Goal: Transaction & Acquisition: Download file/media

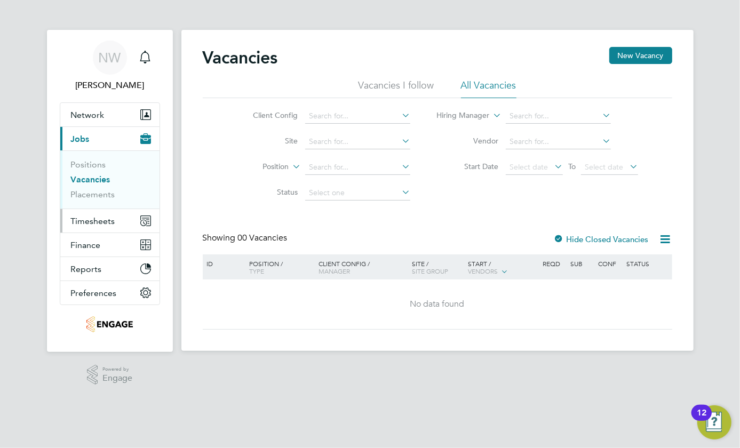
click at [100, 224] on span "Timesheets" at bounding box center [93, 221] width 44 height 10
click at [85, 223] on span "Timesheets" at bounding box center [93, 221] width 44 height 10
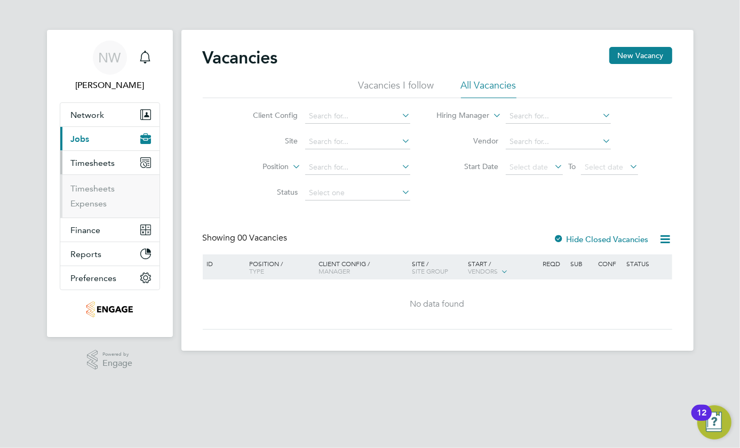
click at [80, 193] on li "Timesheets" at bounding box center [111, 191] width 80 height 15
click at [81, 185] on link "Timesheets" at bounding box center [93, 189] width 44 height 10
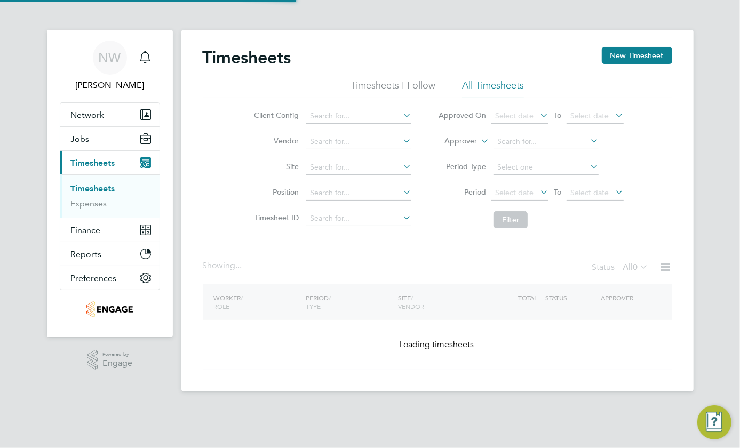
click at [81, 185] on link "Timesheets" at bounding box center [93, 189] width 44 height 10
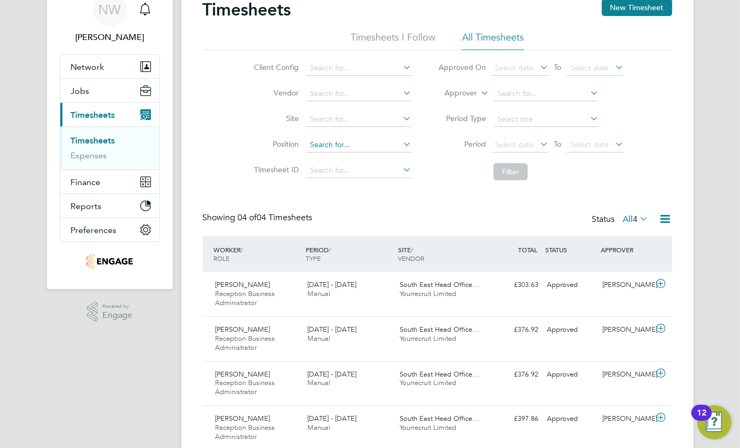
scroll to position [89, 0]
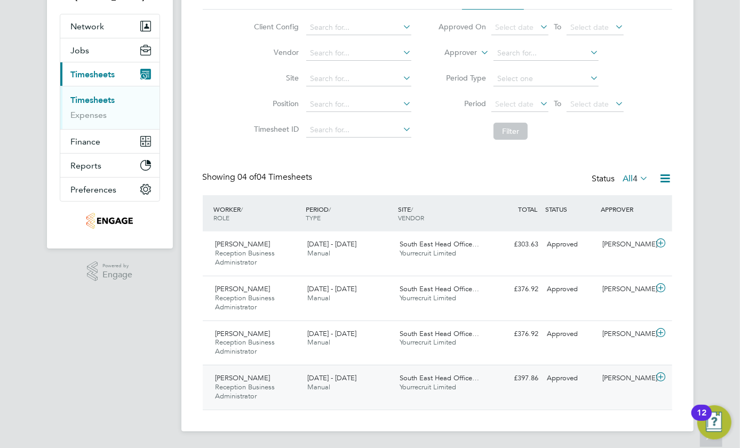
click at [354, 379] on span "[DATE] - [DATE]" at bounding box center [331, 377] width 49 height 9
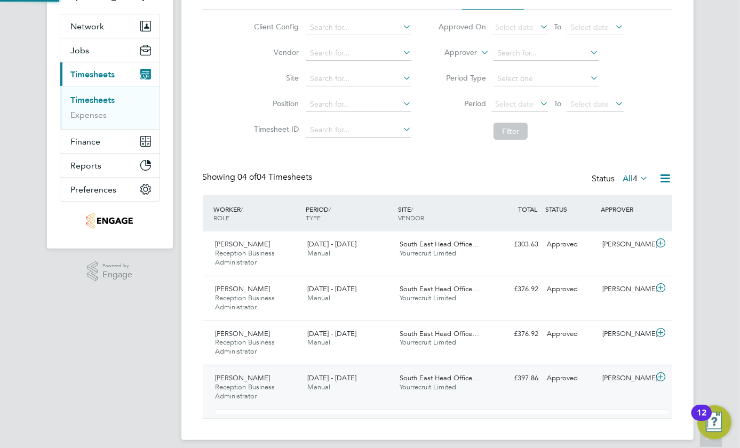
scroll to position [18, 104]
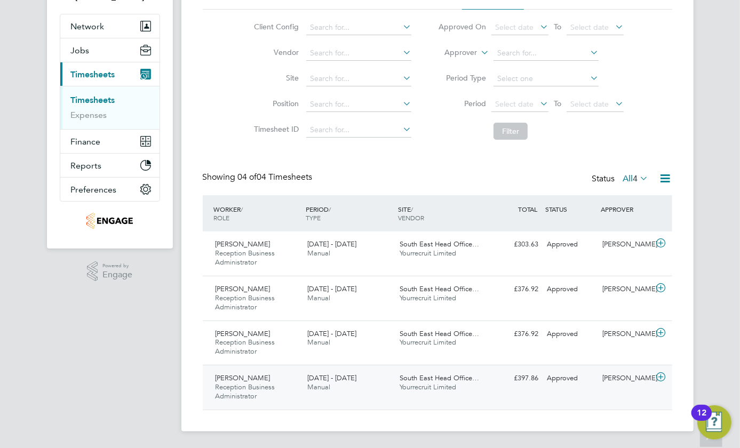
click at [334, 380] on span "[DATE] - [DATE]" at bounding box center [331, 377] width 49 height 9
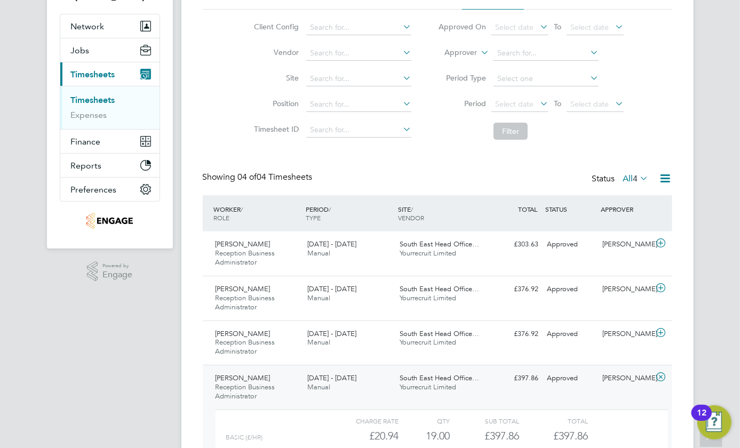
click at [334, 380] on span "[DATE] - [DATE]" at bounding box center [331, 377] width 49 height 9
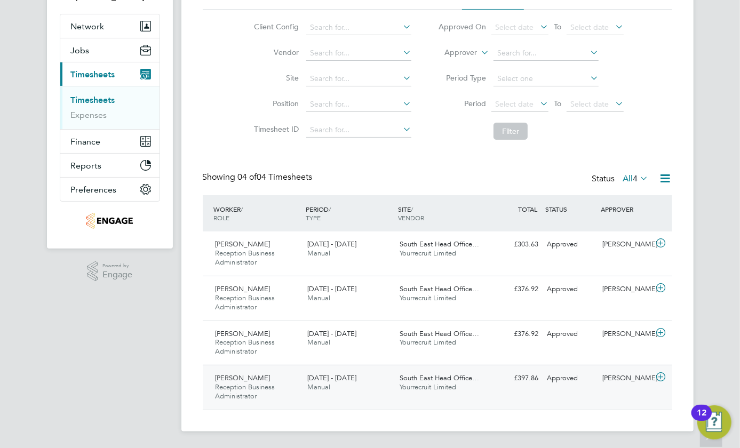
click at [334, 380] on span "[DATE] - [DATE]" at bounding box center [331, 377] width 49 height 9
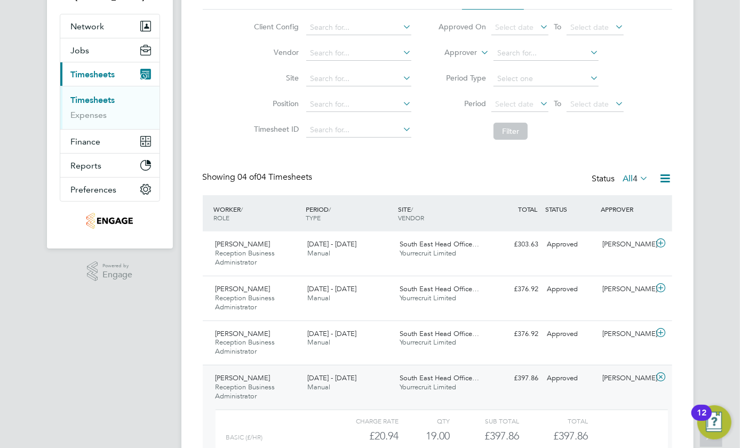
scroll to position [187, 0]
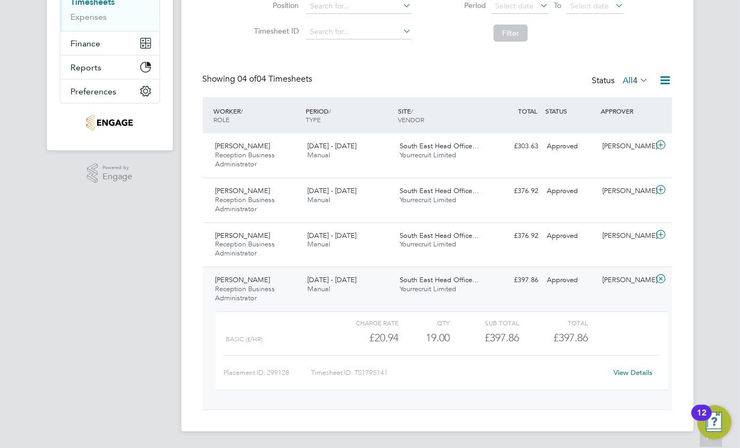
click at [624, 364] on div "View Details" at bounding box center [633, 372] width 52 height 17
click at [627, 370] on link "View Details" at bounding box center [632, 372] width 39 height 9
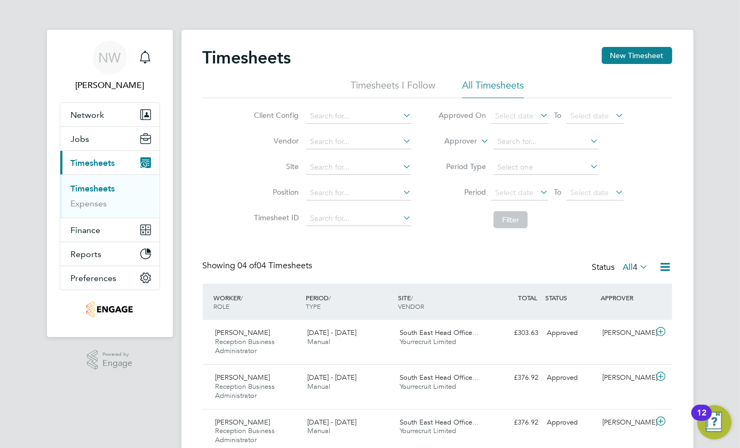
scroll to position [97, 0]
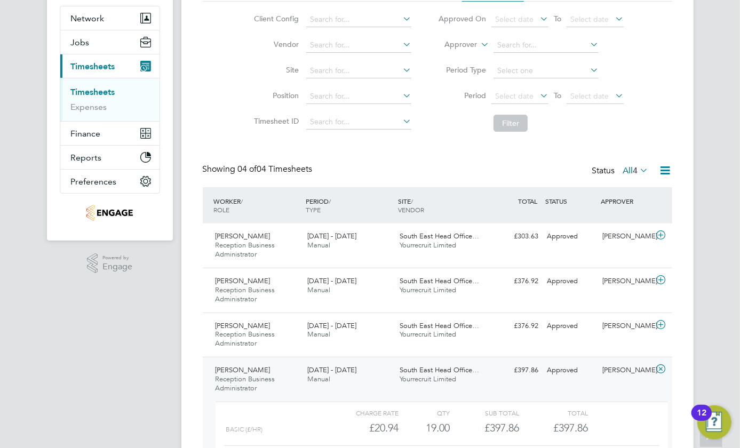
click at [544, 387] on div "[PERSON_NAME] Reception Business Administrator [DATE] - [DATE] [DATE] - [DATE] …" at bounding box center [437, 428] width 469 height 143
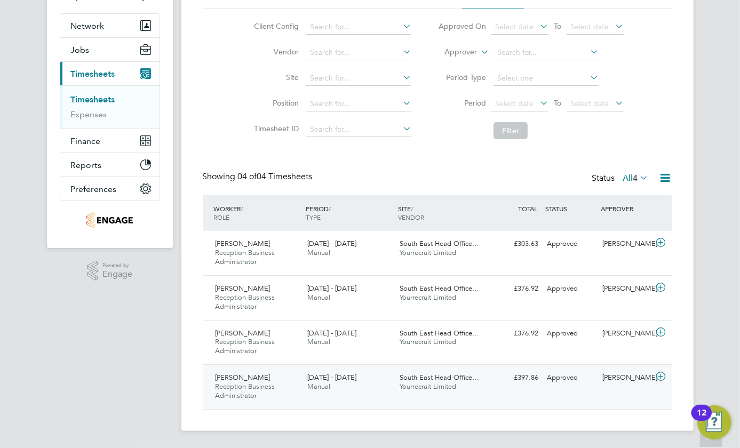
scroll to position [89, 0]
click at [661, 331] on icon at bounding box center [660, 333] width 13 height 9
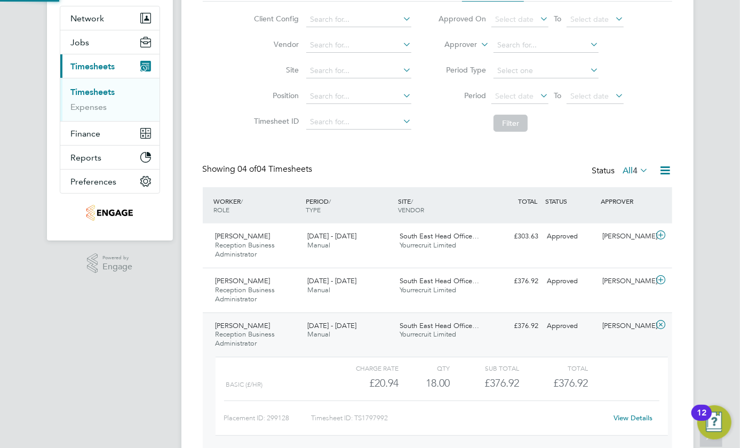
scroll to position [18, 104]
click at [631, 420] on link "View Details" at bounding box center [632, 417] width 39 height 9
click at [658, 337] on div "[PERSON_NAME] Reception Business Administrator [DATE] - [DATE] [DATE] - [DATE] …" at bounding box center [437, 384] width 469 height 143
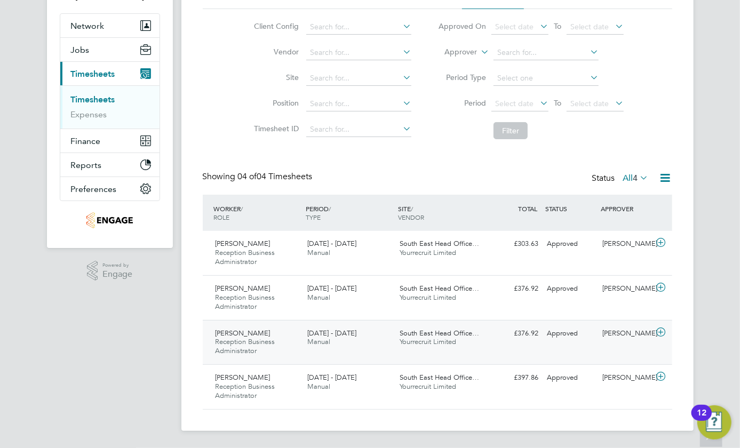
scroll to position [89, 0]
click at [659, 288] on icon at bounding box center [660, 288] width 13 height 9
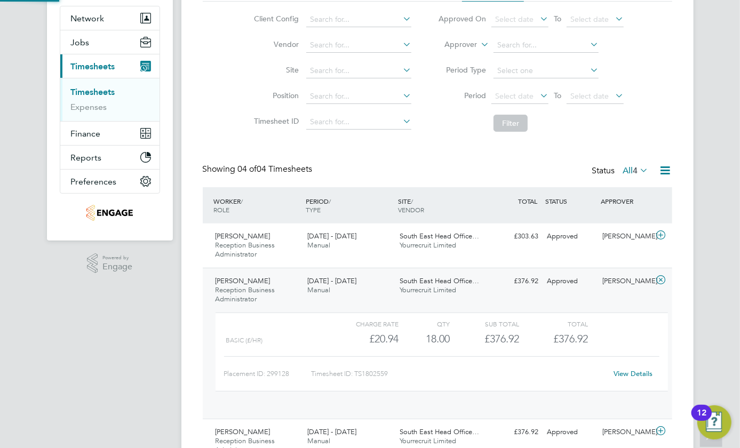
scroll to position [18, 104]
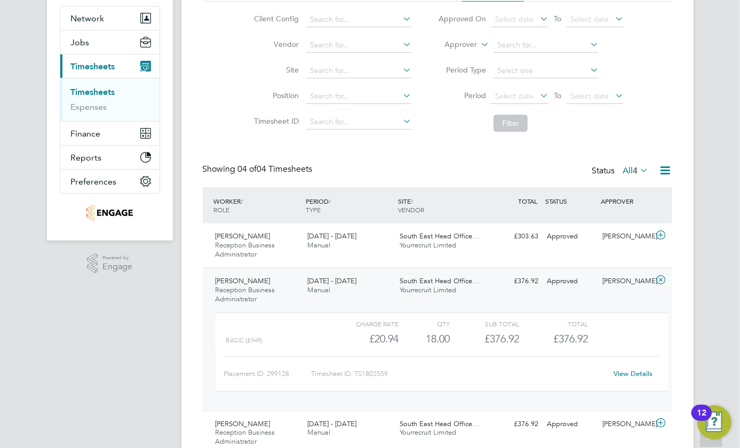
click at [623, 371] on link "View Details" at bounding box center [632, 373] width 39 height 9
click at [653, 283] on div at bounding box center [662, 281] width 19 height 17
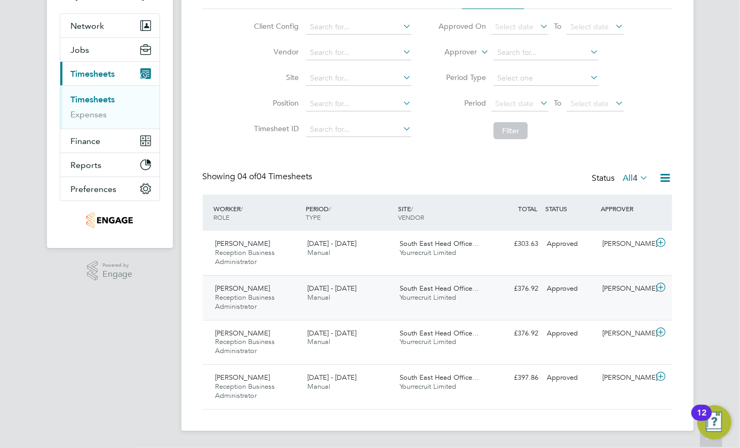
scroll to position [89, 0]
click at [658, 241] on icon at bounding box center [660, 243] width 13 height 9
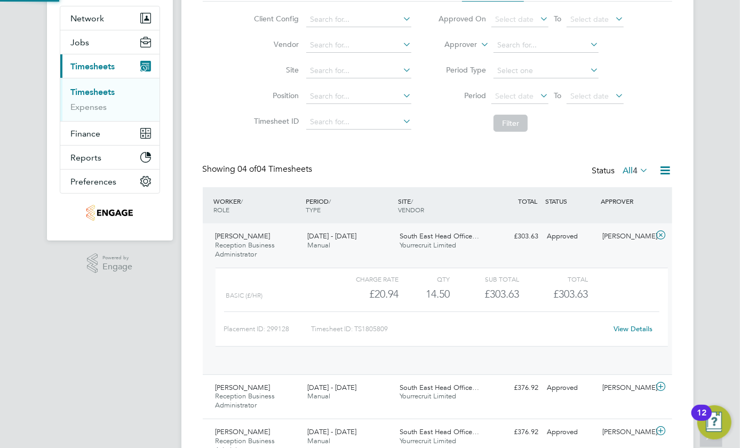
scroll to position [18, 104]
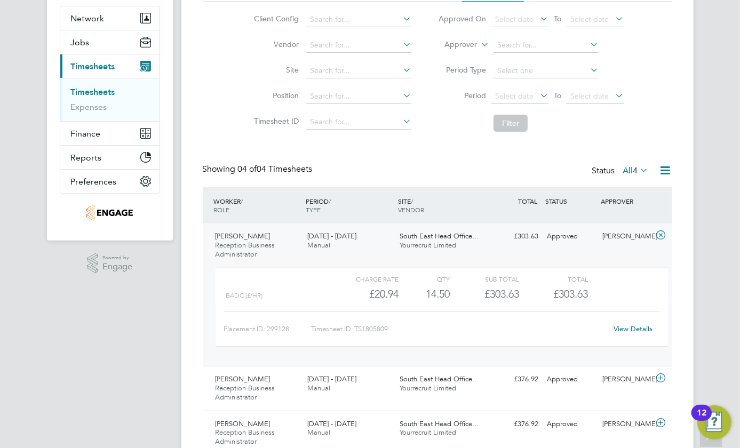
click at [633, 322] on div "View Details" at bounding box center [633, 329] width 52 height 17
click at [633, 331] on link "View Details" at bounding box center [632, 328] width 39 height 9
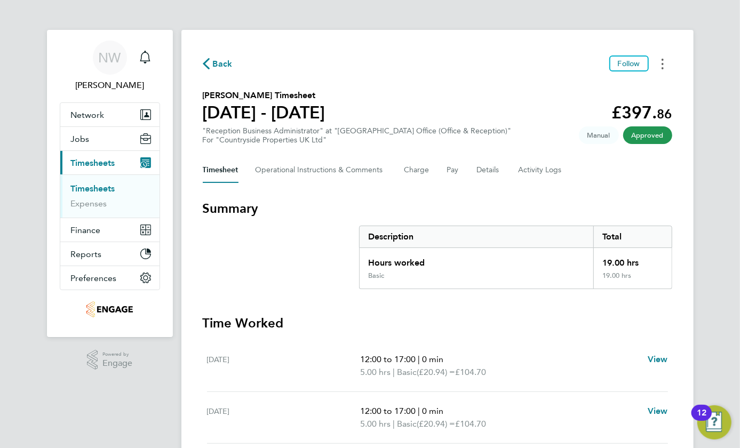
click at [662, 65] on circle "Timesheets Menu" at bounding box center [662, 64] width 2 height 2
click at [573, 91] on link "Download timesheet" at bounding box center [608, 87] width 128 height 21
click at [669, 63] on button "Timesheets Menu" at bounding box center [662, 63] width 19 height 17
click at [595, 90] on link "Download timesheet" at bounding box center [608, 87] width 128 height 21
